Goal: Task Accomplishment & Management: Manage account settings

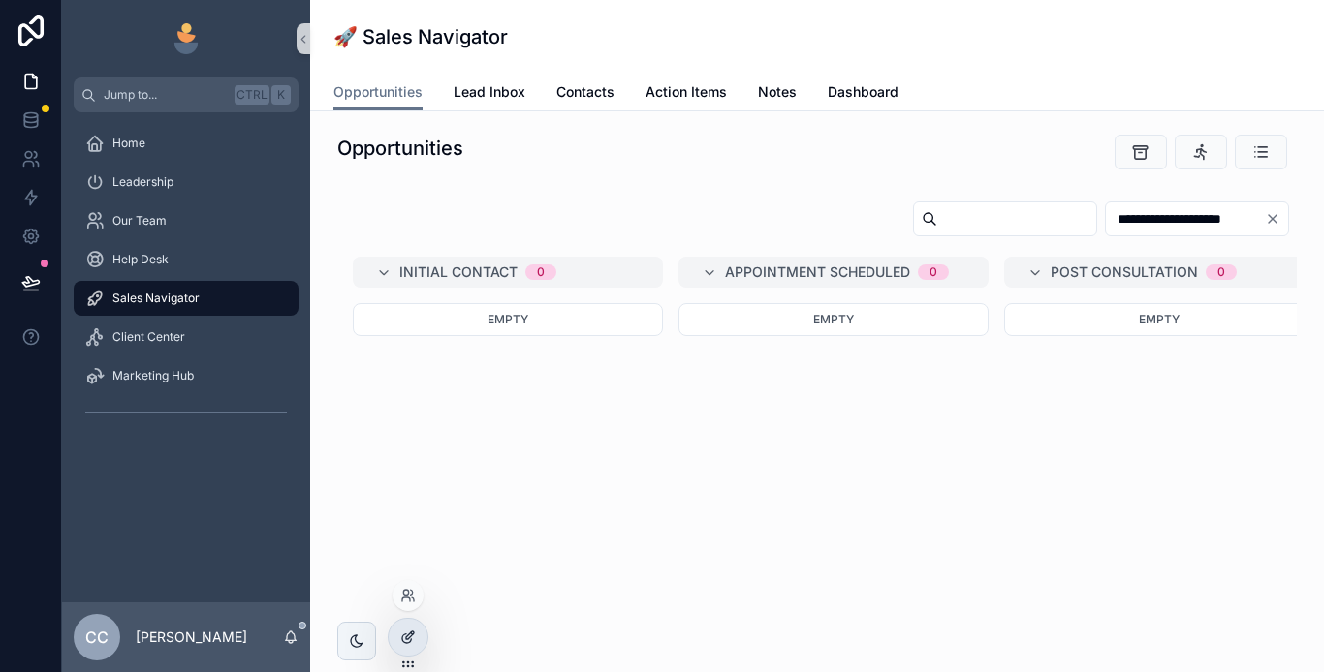
click at [412, 637] on icon at bounding box center [408, 638] width 16 height 16
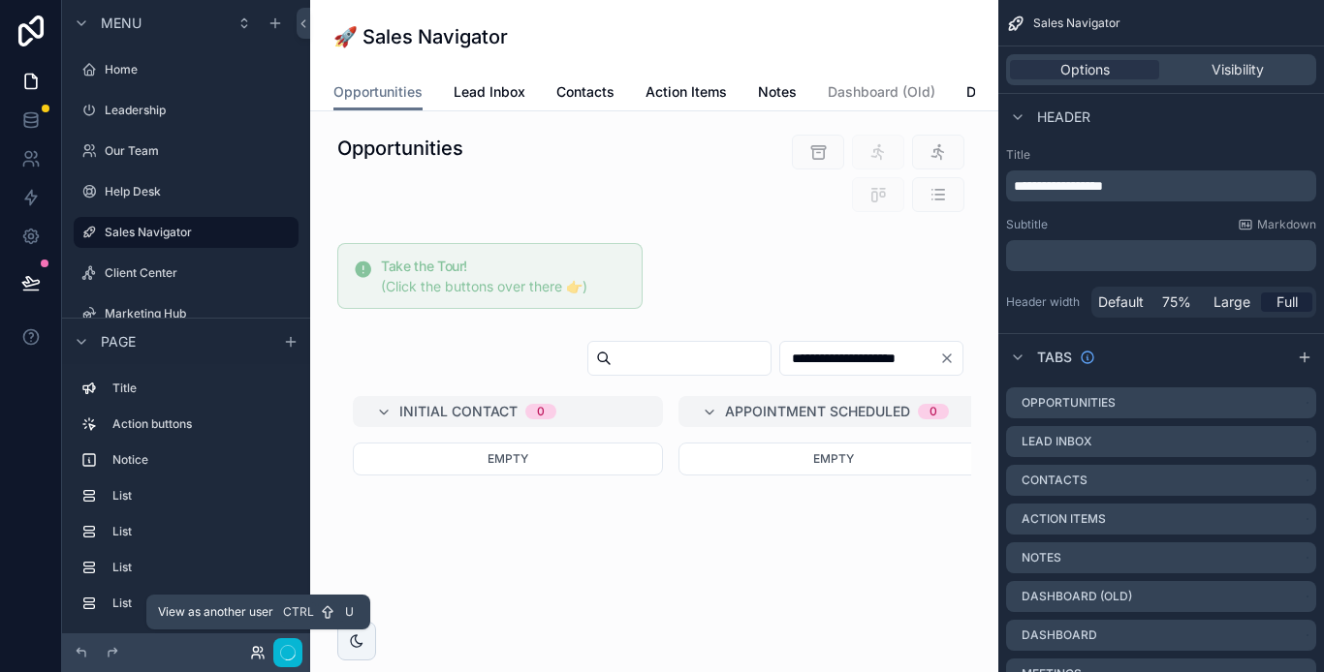
click at [252, 646] on icon at bounding box center [258, 653] width 16 height 16
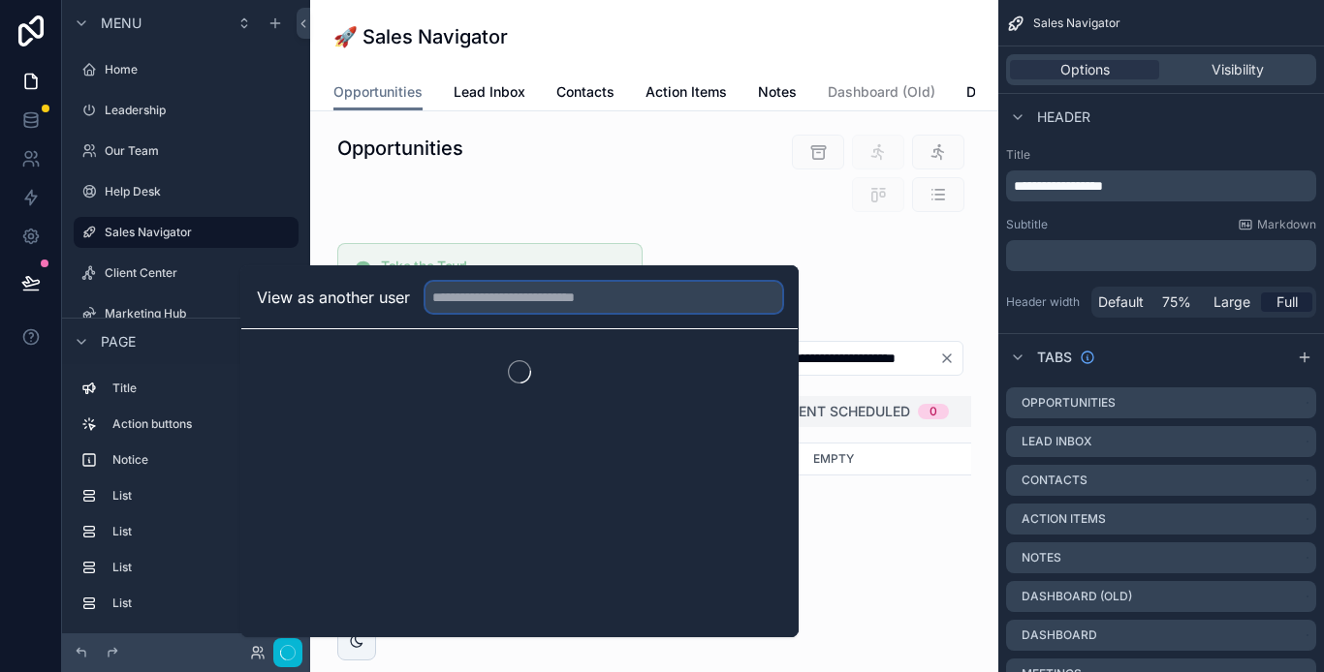
click at [470, 297] on input "text" at bounding box center [603, 297] width 357 height 31
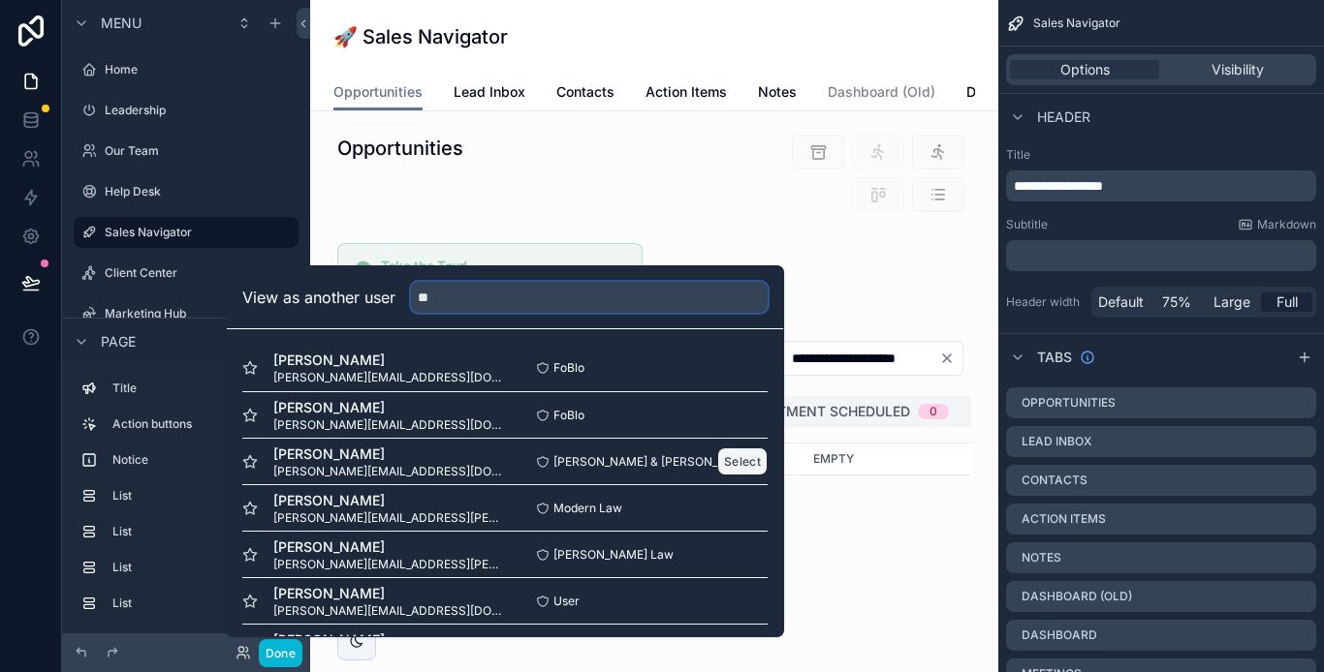
type input "**"
click at [728, 455] on button "Select" at bounding box center [742, 462] width 50 height 28
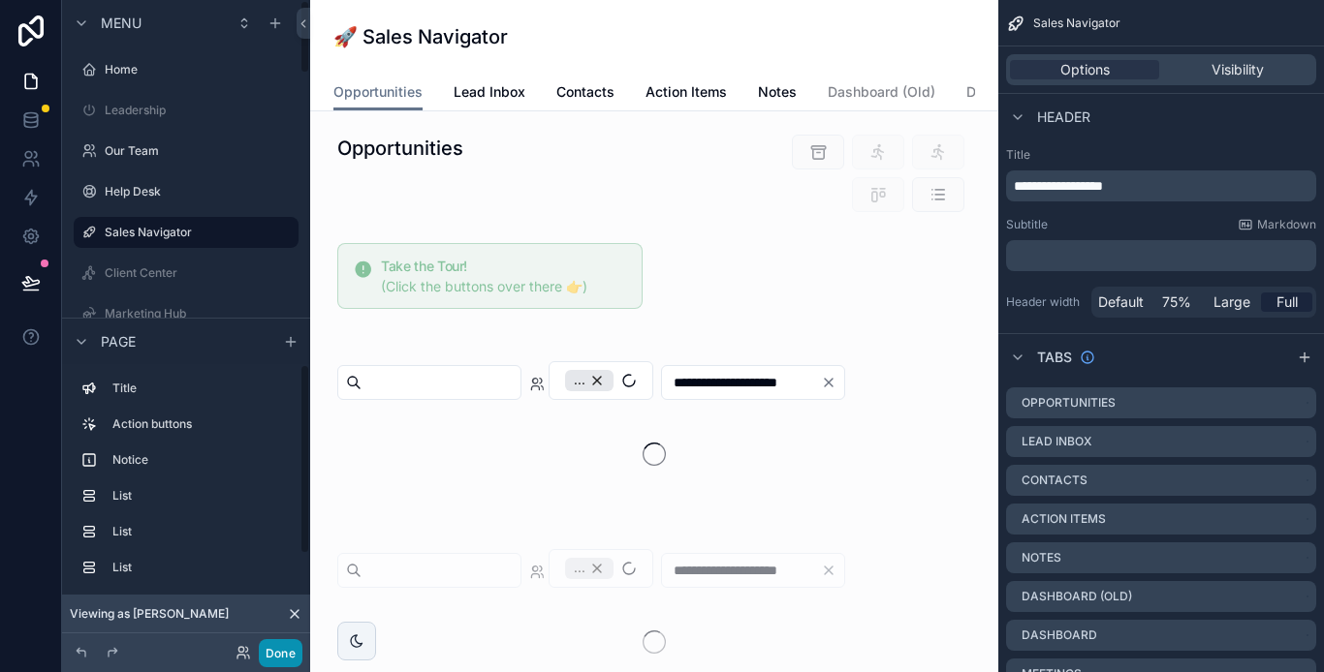
click at [279, 655] on button "Done" at bounding box center [281, 654] width 44 height 28
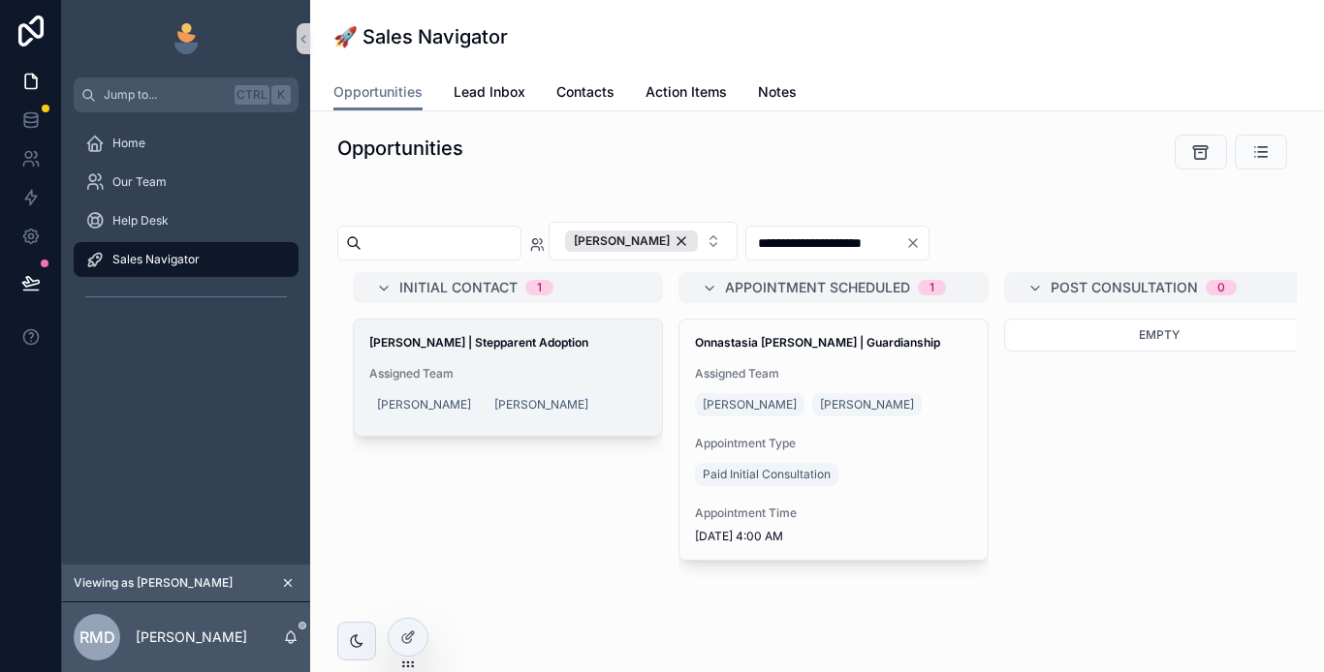
click at [469, 358] on div "Gabriel Cesena | Stepparent Adoption Assigned Team Rocio Magali Duarte Michelle…" at bounding box center [508, 378] width 308 height 116
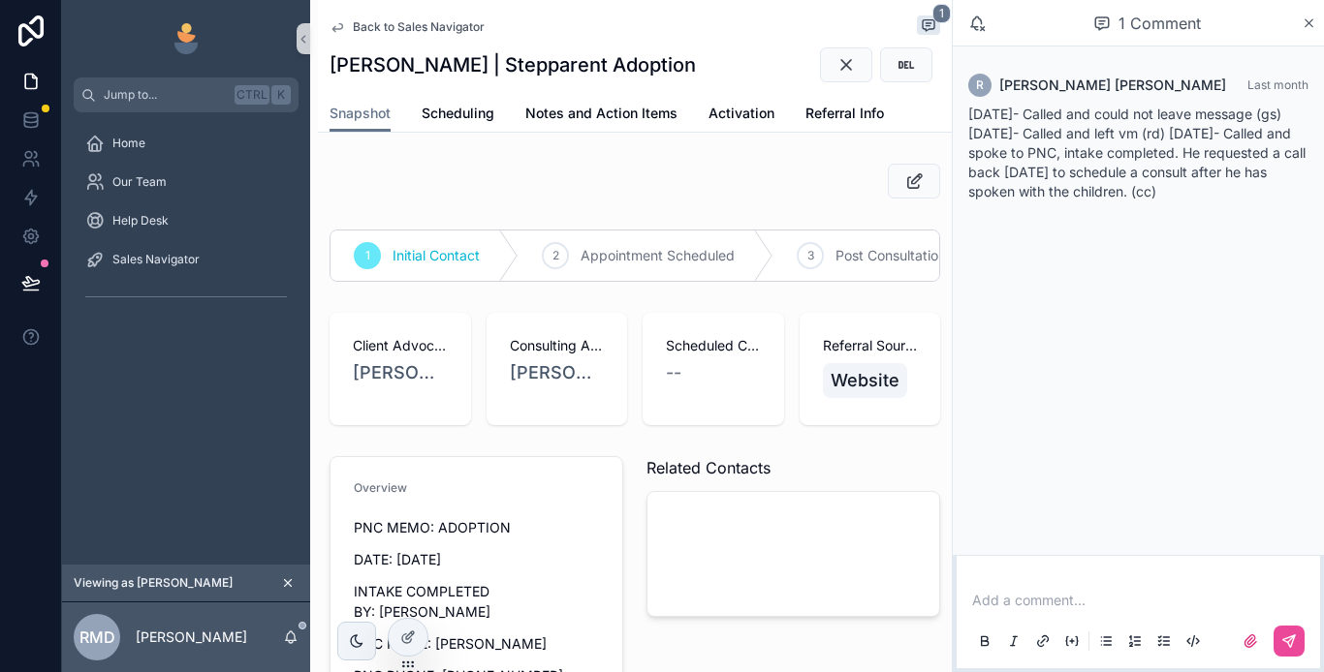
drag, startPoint x: 1311, startPoint y: 21, endPoint x: 1318, endPoint y: 41, distance: 20.5
click at [1311, 20] on icon "scrollable content" at bounding box center [1308, 24] width 15 height 16
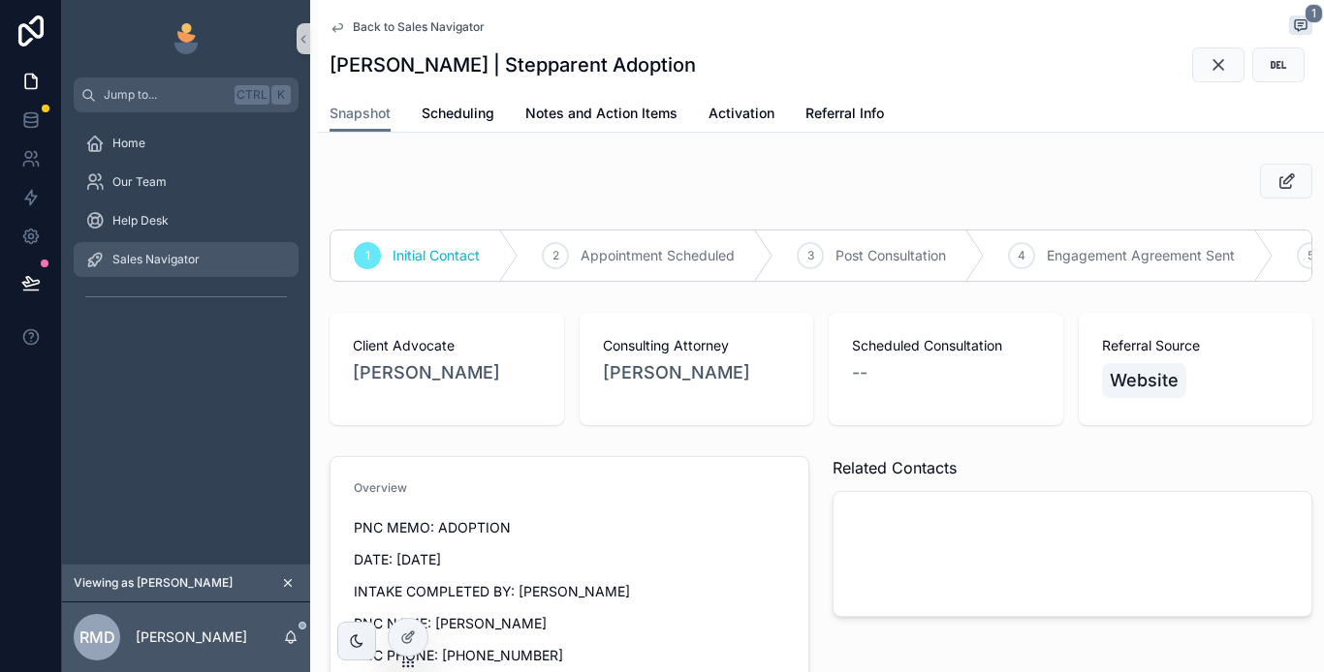
click at [206, 262] on div "Sales Navigator" at bounding box center [186, 259] width 202 height 31
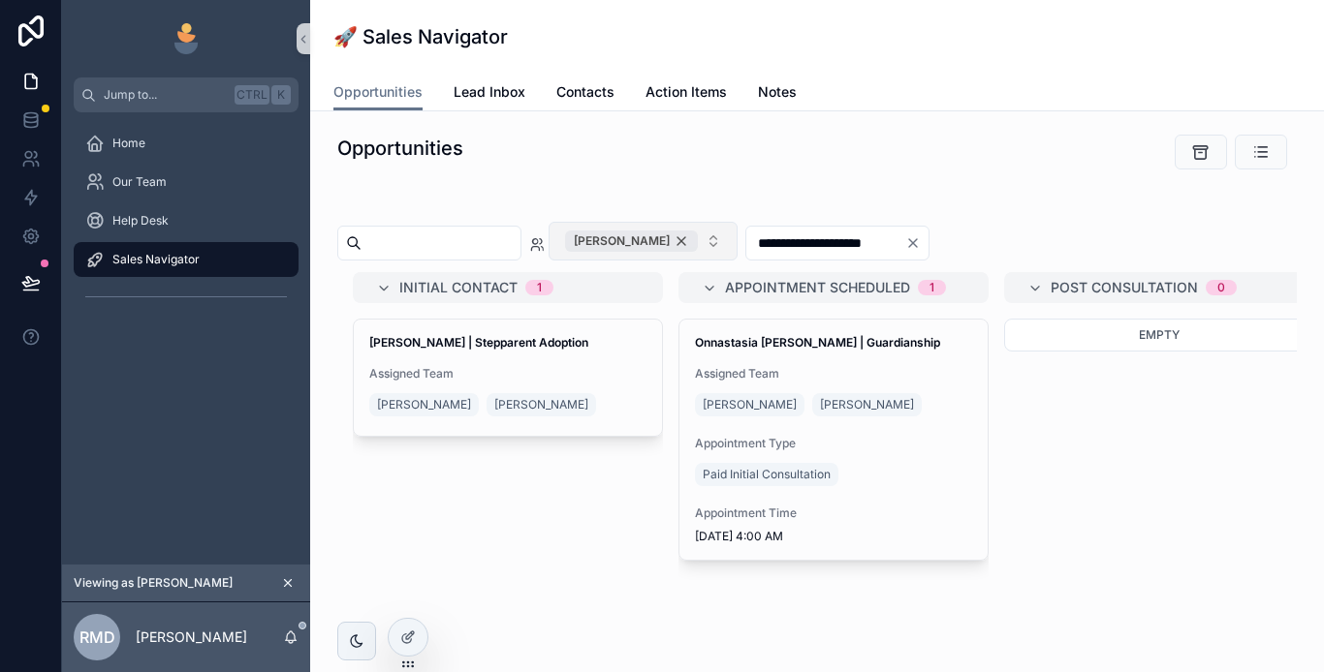
click at [698, 236] on div "[PERSON_NAME]" at bounding box center [631, 241] width 133 height 21
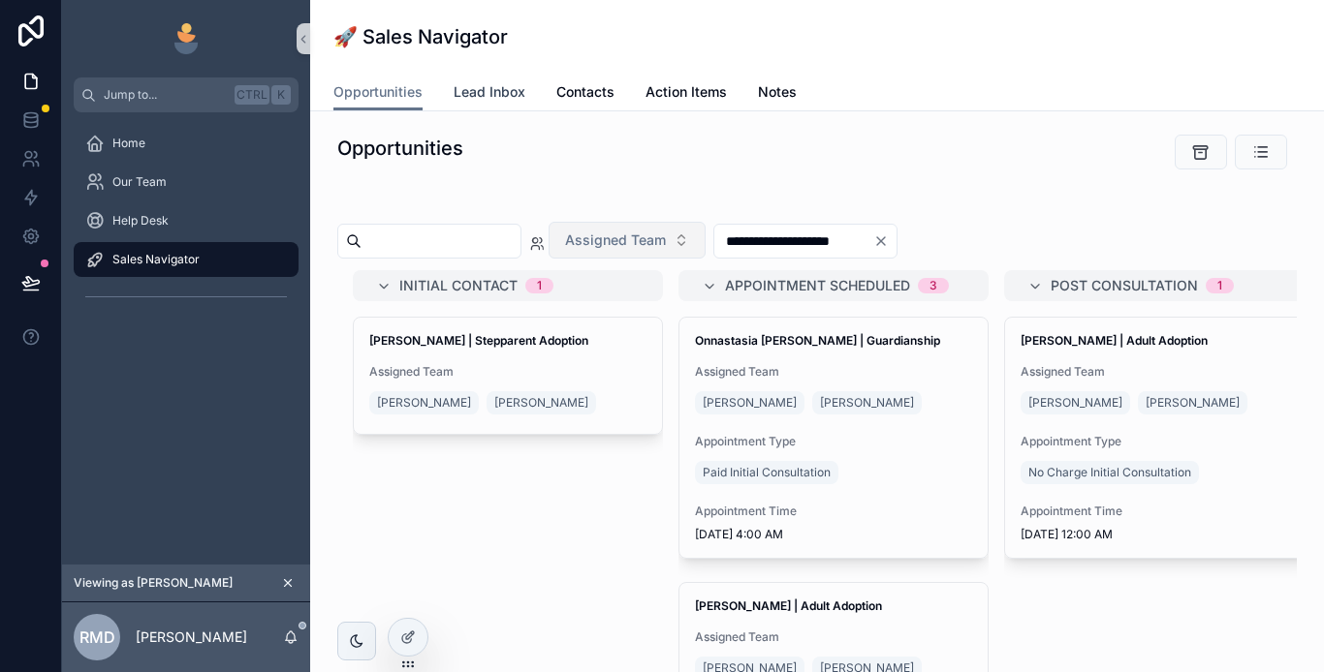
click at [479, 86] on span "Lead Inbox" at bounding box center [489, 91] width 72 height 19
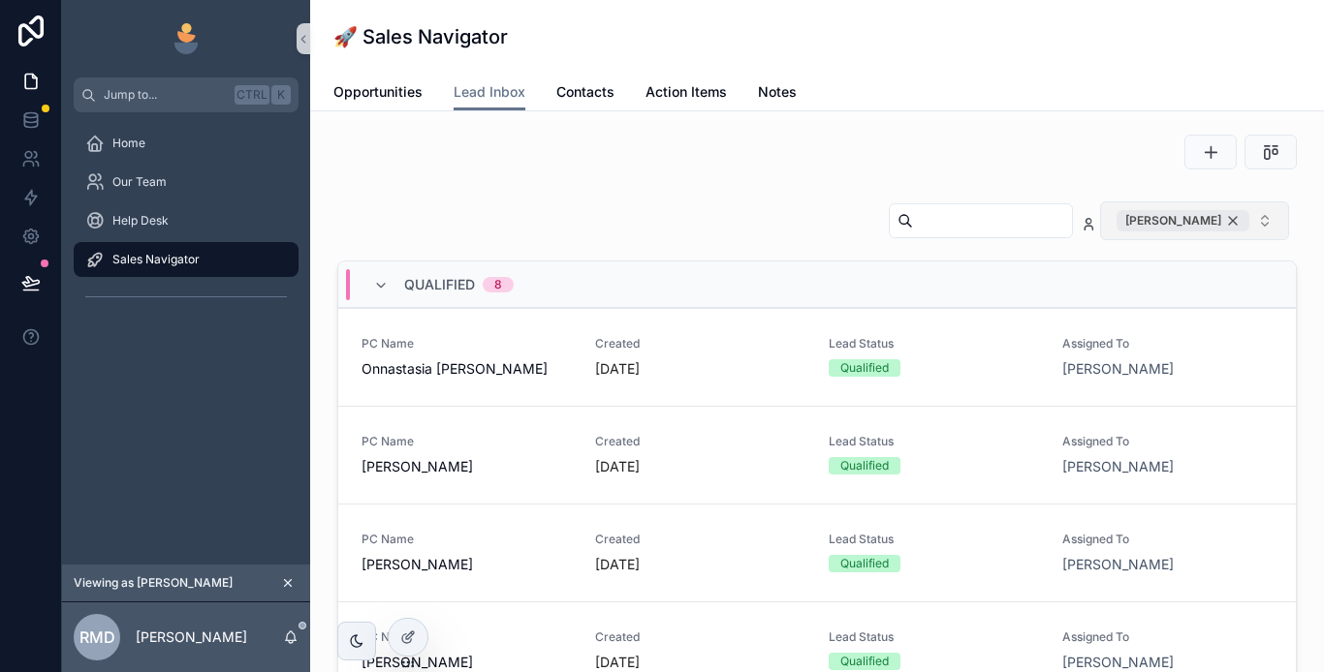
click at [1218, 224] on div "[PERSON_NAME]" at bounding box center [1182, 220] width 133 height 21
click at [434, 277] on span "Qualified" at bounding box center [439, 282] width 71 height 19
